Goal: Navigation & Orientation: Find specific page/section

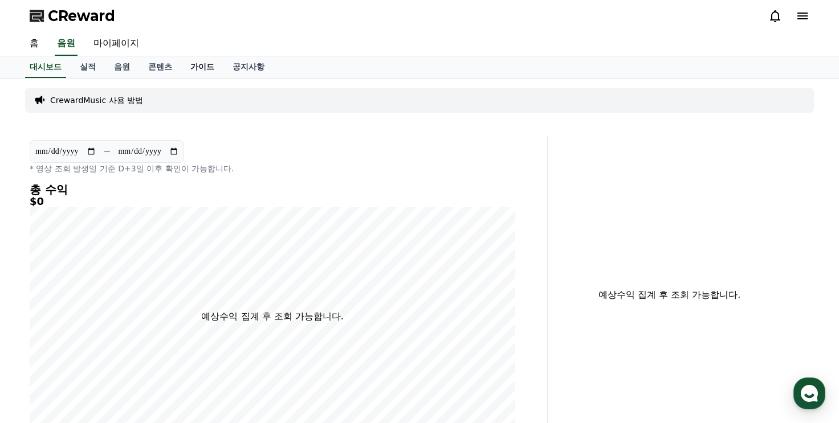
click at [206, 63] on link "가이드" at bounding box center [202, 67] width 42 height 22
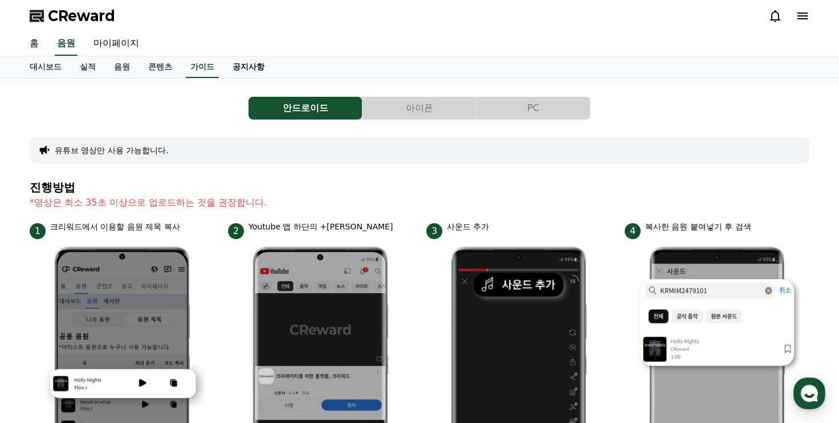
click at [240, 63] on link "공지사항" at bounding box center [248, 67] width 50 height 22
